Goal: Communication & Community: Share content

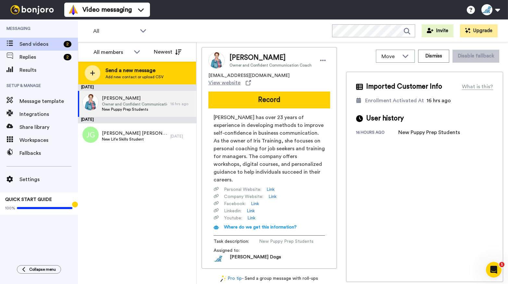
click at [142, 71] on span "Send a new message" at bounding box center [134, 70] width 58 height 8
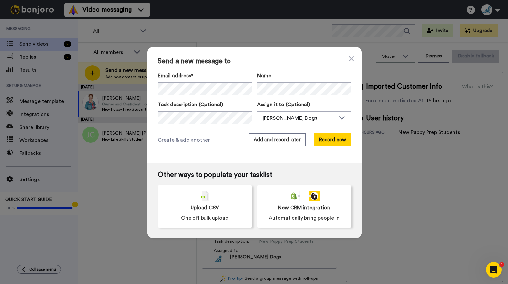
click at [188, 96] on div "Email address* [PERSON_NAME] <[PERSON_NAME][EMAIL_ADDRESS][PERSON_NAME][DOMAIN_…" at bounding box center [254, 98] width 193 height 53
click at [336, 140] on button "Record now" at bounding box center [332, 139] width 38 height 13
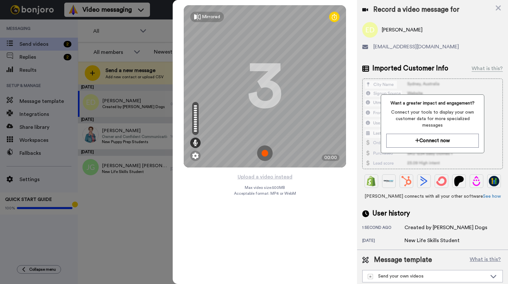
scroll to position [28, 0]
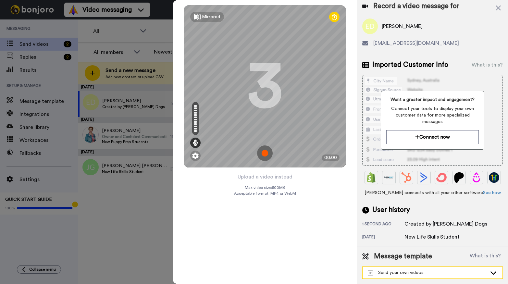
click at [423, 275] on div "Send your own videos" at bounding box center [427, 272] width 119 height 6
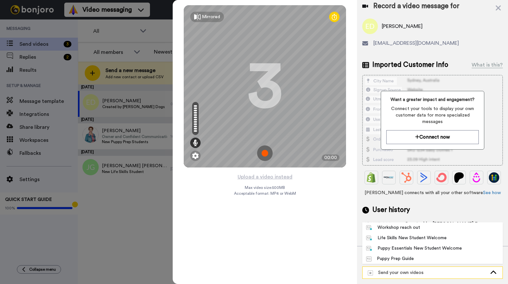
click at [421, 272] on div "Send your own videos" at bounding box center [427, 272] width 119 height 6
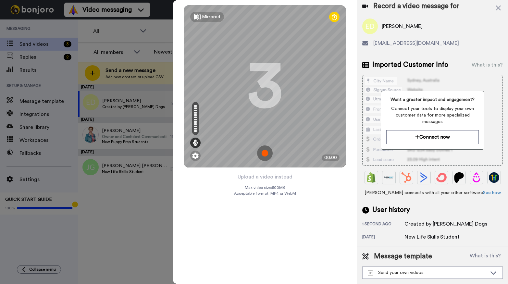
click at [314, 218] on div "Mirrored Redo 3 00:00 Upload a video instead Max video size: 500 MB Acceptable …" at bounding box center [265, 142] width 184 height 284
click at [267, 156] on img at bounding box center [265, 153] width 16 height 16
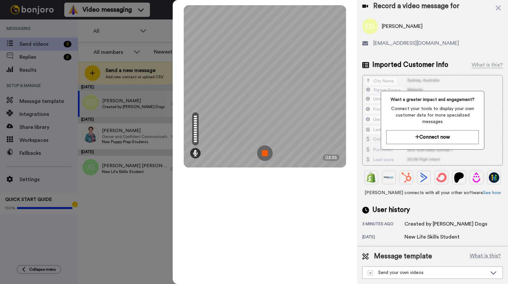
click at [267, 154] on img at bounding box center [265, 153] width 16 height 16
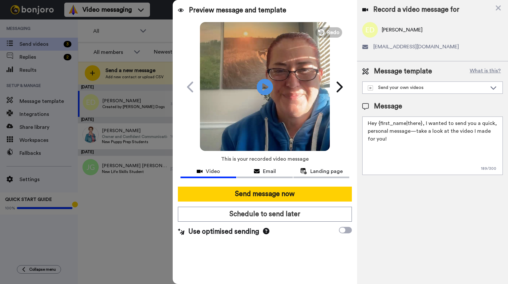
scroll to position [0, 0]
click at [413, 137] on textarea "Hey {first_name|there}, I wanted to send you a quick, personal message—take a l…" at bounding box center [432, 145] width 140 height 58
drag, startPoint x: 398, startPoint y: 155, endPoint x: 411, endPoint y: 156, distance: 13.3
click at [411, 156] on textarea "Hey {first_name|there}, I wanted to send you a quick, personal message—take a l…" at bounding box center [432, 145] width 140 height 58
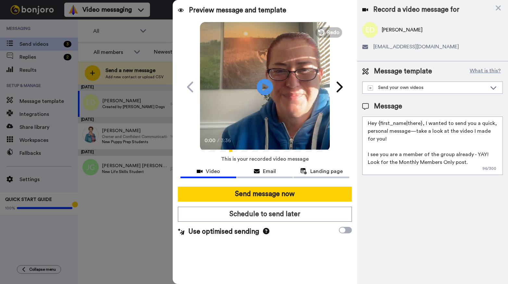
click at [423, 123] on textarea "Hey {first_name|there}, I wanted to send you a quick, personal message—take a l…" at bounding box center [432, 145] width 140 height 58
click at [478, 162] on textarea "Hey {first_name|there}, I wanted to send you a quick, personal message—take a l…" at bounding box center [432, 145] width 140 height 58
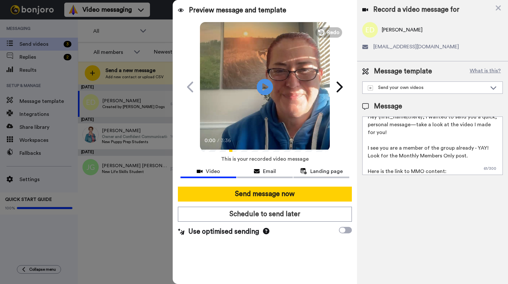
paste textarea "[URL][DOMAIN_NAME]"
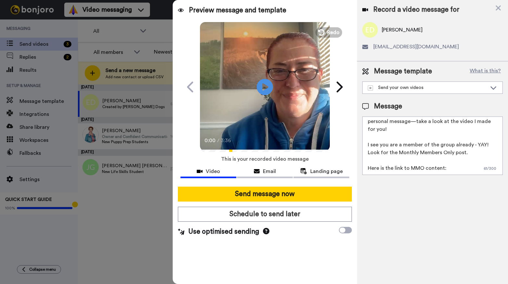
scroll to position [10, 0]
drag, startPoint x: 460, startPoint y: 170, endPoint x: 362, endPoint y: 167, distance: 98.3
click at [362, 167] on div "Message template What is this? Send your own videos Workshop reach out Life Ski…" at bounding box center [432, 120] width 151 height 119
paste textarea "[URL][DOMAIN_NAME]"
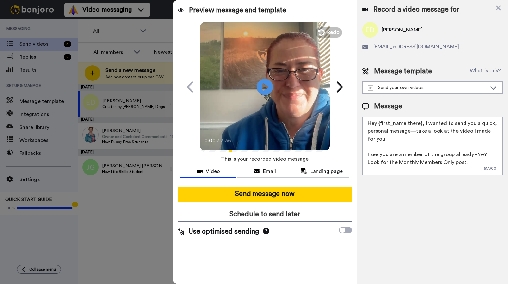
scroll to position [6, 0]
drag, startPoint x: 473, startPoint y: 158, endPoint x: 363, endPoint y: 148, distance: 110.8
click at [363, 148] on textarea "Hey {first_name|there}, I wanted to send you a quick, personal message—take a l…" at bounding box center [432, 145] width 140 height 58
paste textarea "[URL][DOMAIN_NAME]"
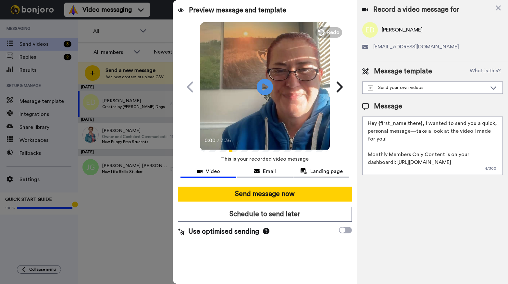
scroll to position [0, 0]
drag, startPoint x: 422, startPoint y: 123, endPoint x: 409, endPoint y: 131, distance: 15.5
click at [409, 131] on textarea "Hey {first_name|there}, I wanted to send you a quick, personal message—take a l…" at bounding box center [432, 145] width 140 height 58
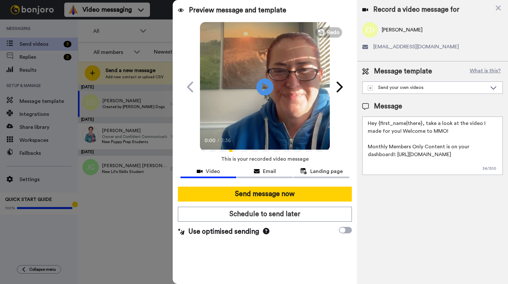
click at [265, 92] on icon at bounding box center [264, 86] width 17 height 17
click at [451, 132] on textarea "Hey {first_name|there}, take a look at the video I made for you! Welcome to MMO…" at bounding box center [432, 145] width 140 height 58
click at [393, 135] on textarea "Hey {first_name|there}, take a look at the video I made for you! Welcome to MMO…" at bounding box center [432, 145] width 140 height 58
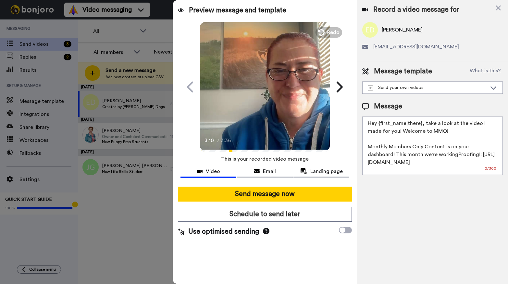
drag, startPoint x: 449, startPoint y: 130, endPoint x: 423, endPoint y: 134, distance: 26.2
click at [423, 134] on textarea "Hey {first_name|there}, take a look at the video I made for you! Welcome to MMO…" at bounding box center [432, 145] width 140 height 58
drag, startPoint x: 369, startPoint y: 136, endPoint x: 475, endPoint y: 148, distance: 106.8
click at [475, 148] on textarea "Hey {first_name|there}, take a look at the video I made for you! Welcome! Month…" at bounding box center [432, 145] width 140 height 58
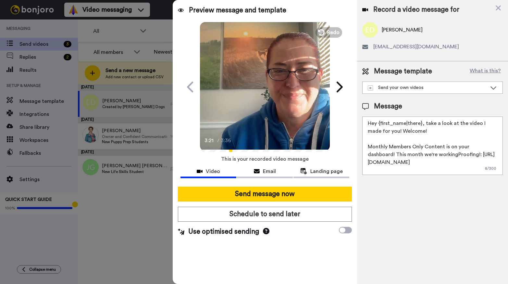
paste textarea "69098799-september-proofing"
click at [455, 136] on textarea "Hey {first_name|there}, take a look at the video I made for you! Welcome! Month…" at bounding box center [432, 145] width 140 height 58
click at [483, 139] on textarea "Hey {first_name|there}, take a look at the video I made for you! Welcome! Month…" at bounding box center [432, 145] width 140 height 58
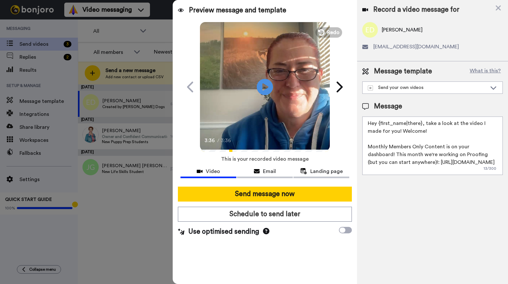
scroll to position [0, 0]
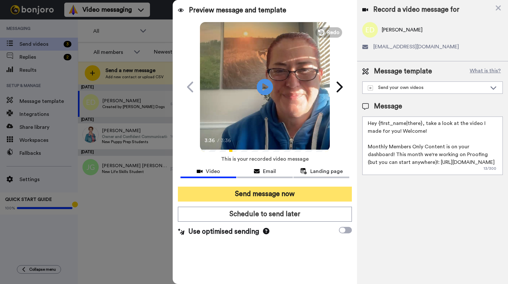
type textarea "Hey {first_name|there}, take a look at the video I made for you! Welcome! Month…"
click at [264, 194] on button "Send message now" at bounding box center [265, 194] width 174 height 15
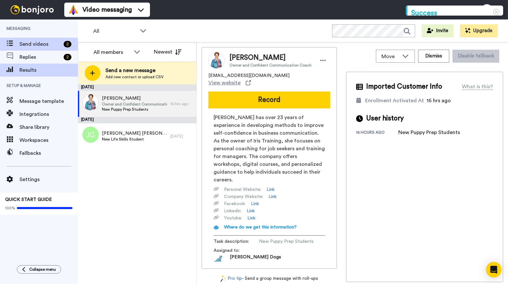
click at [23, 70] on span "Results" at bounding box center [48, 70] width 58 height 8
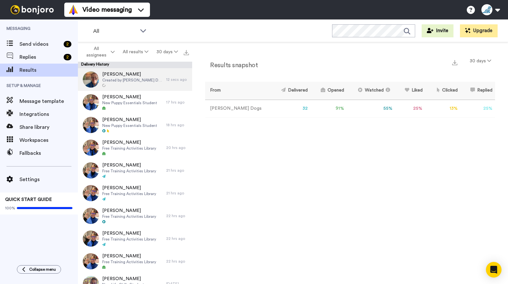
click at [116, 77] on span "[PERSON_NAME]" at bounding box center [132, 74] width 61 height 6
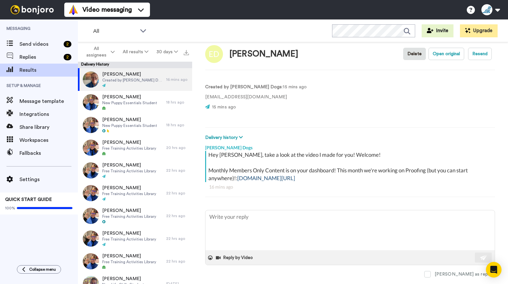
scroll to position [23, 0]
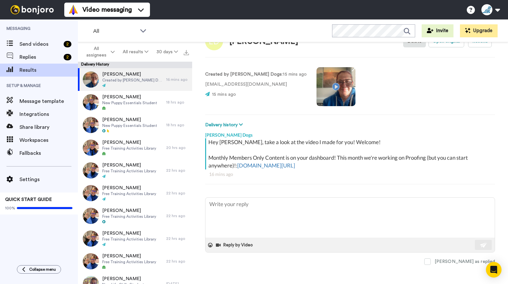
drag, startPoint x: 209, startPoint y: 142, endPoint x: 492, endPoint y: 167, distance: 284.6
click at [492, 167] on div "Erin Davis Delete Open original Resend Created by McCann Dogs : 15 mins ago eri…" at bounding box center [350, 164] width 316 height 245
copy div "Hey Erin, take a look at the video I made for you! Welcome! Monthly Members Onl…"
type textarea "x"
